Goal: Task Accomplishment & Management: Use online tool/utility

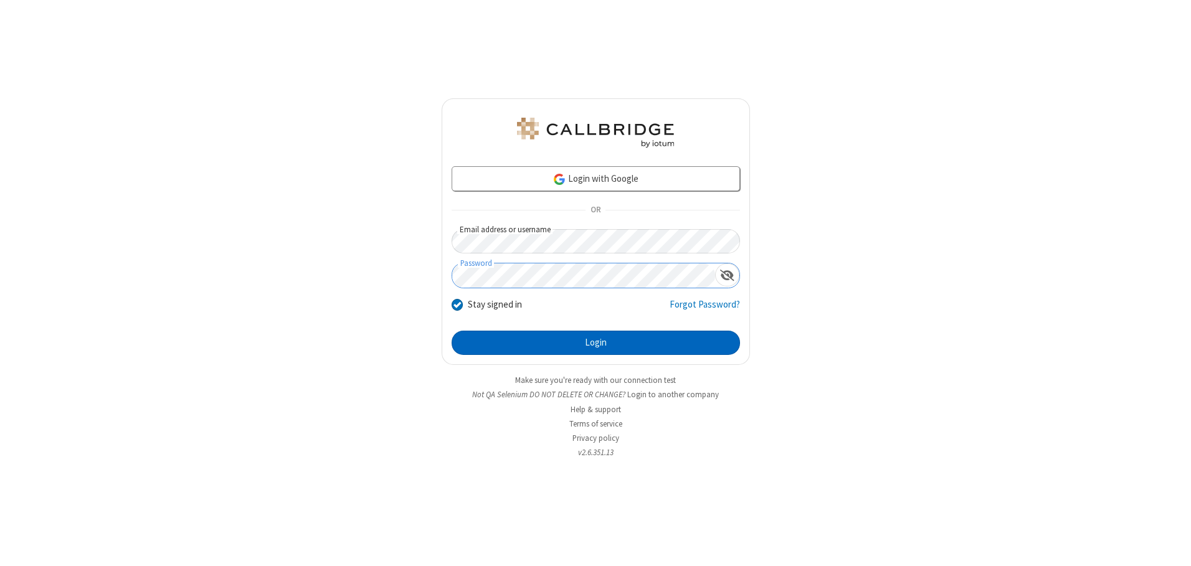
click at [596, 343] on button "Login" at bounding box center [596, 343] width 288 height 25
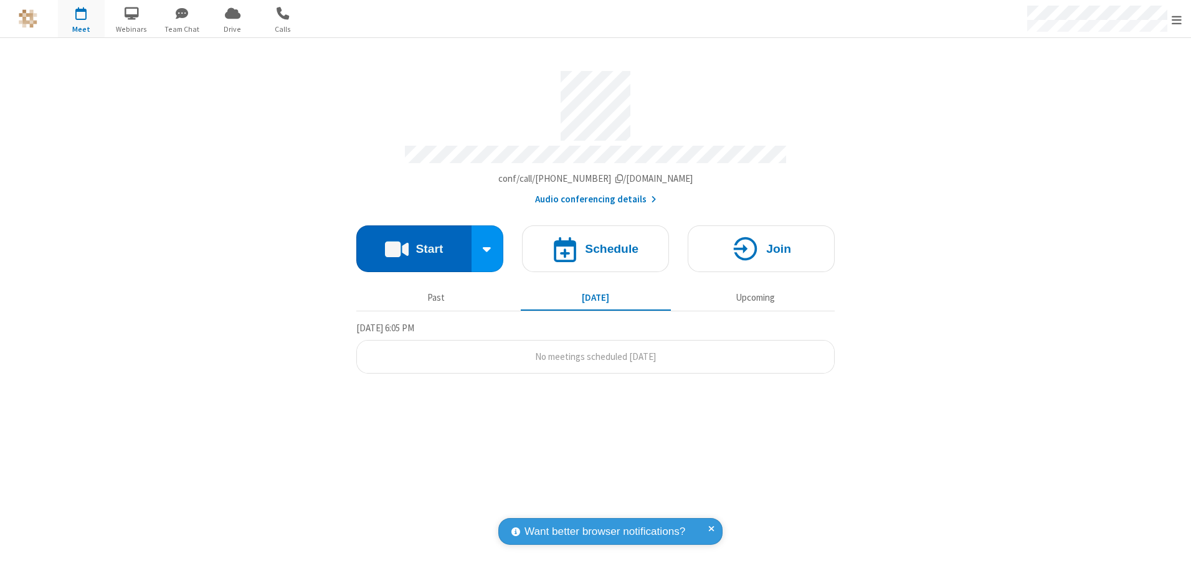
click at [414, 244] on button "Start" at bounding box center [413, 249] width 115 height 47
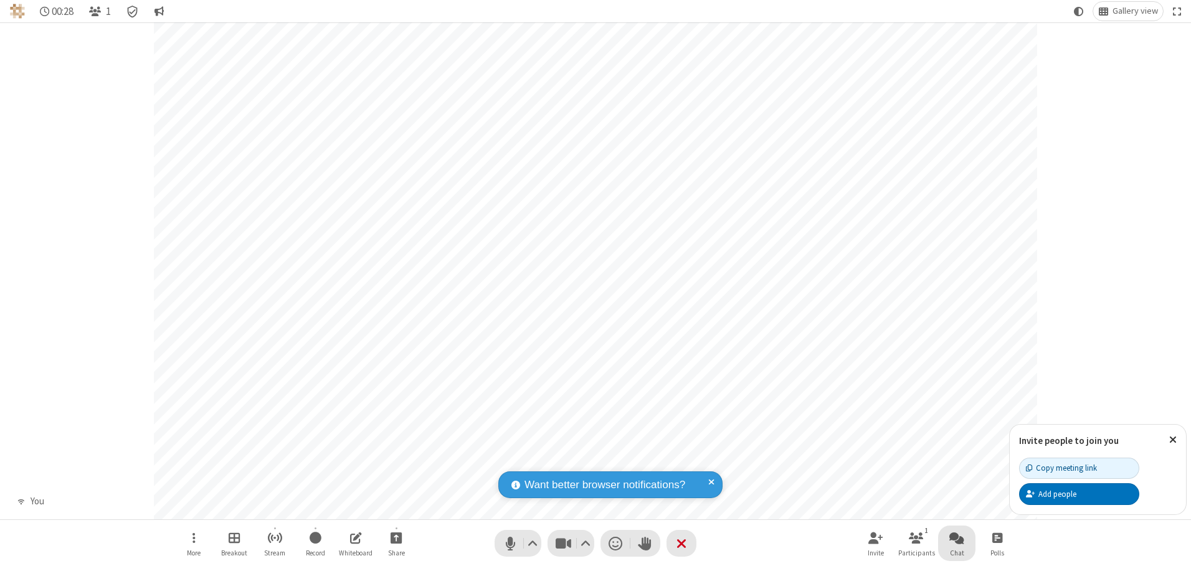
click at [957, 538] on span "Open chat" at bounding box center [957, 538] width 15 height 16
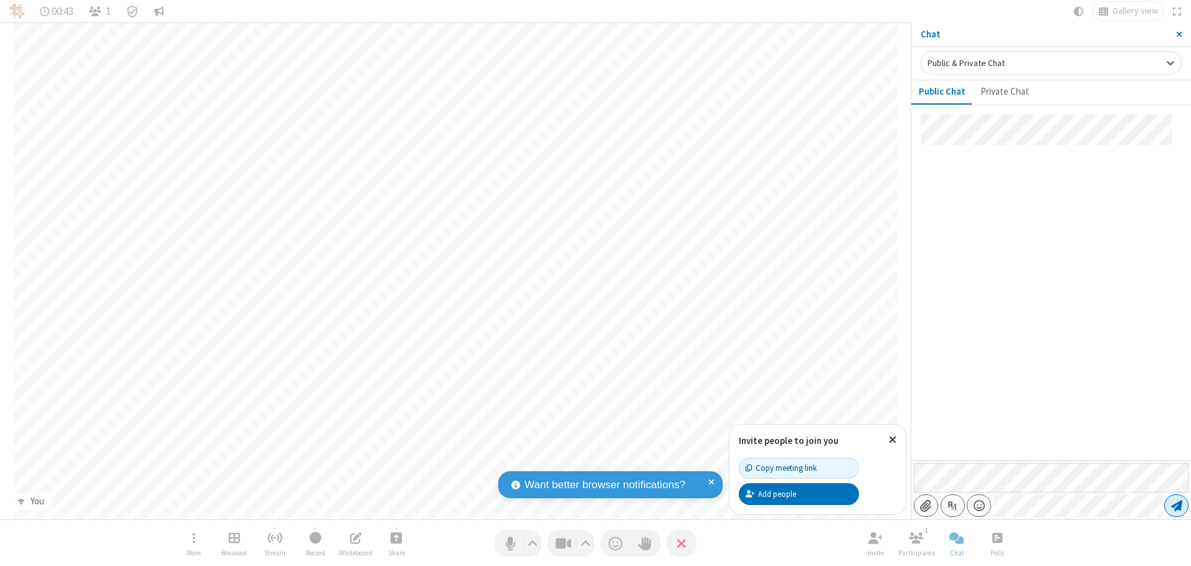
click at [1176, 506] on span "Send message" at bounding box center [1176, 506] width 11 height 12
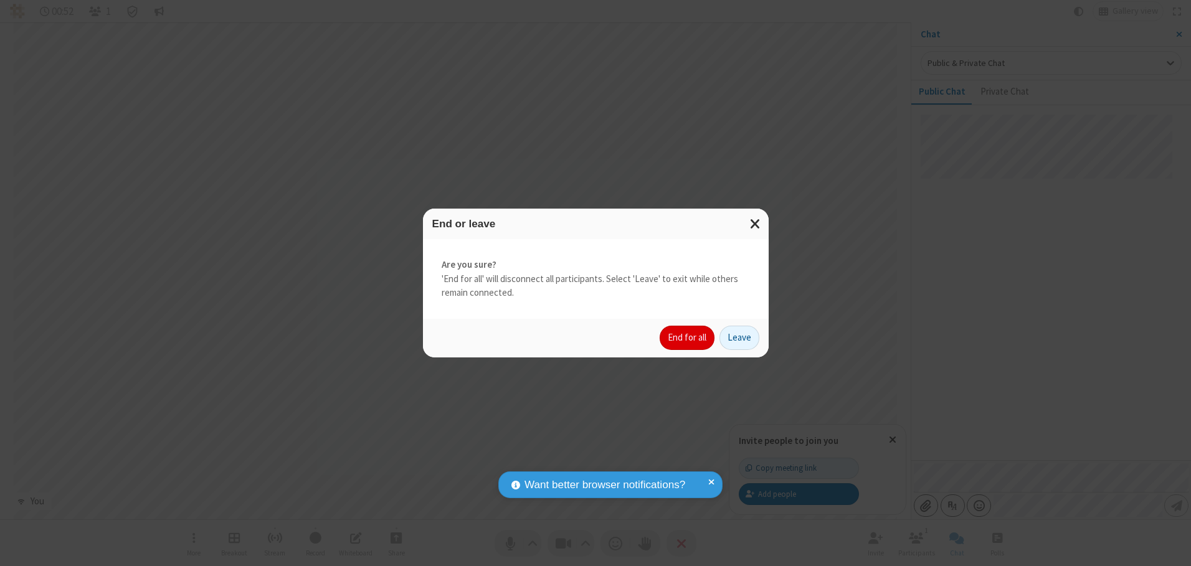
click at [688, 338] on button "End for all" at bounding box center [687, 338] width 55 height 25
